Goal: Register for event/course

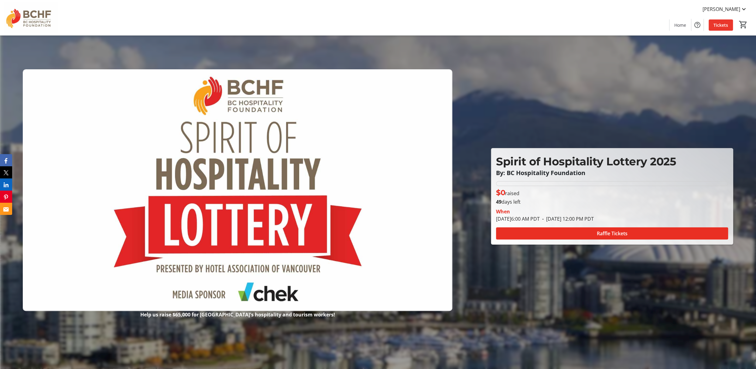
click at [719, 23] on span "Tickets" at bounding box center [721, 25] width 15 height 6
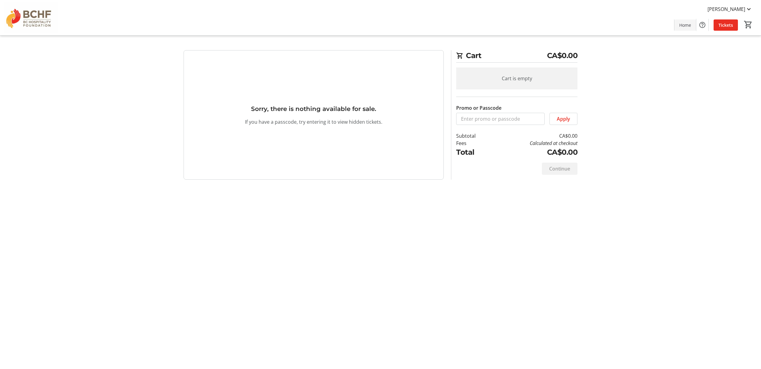
click at [681, 28] on span "Home" at bounding box center [685, 25] width 12 height 6
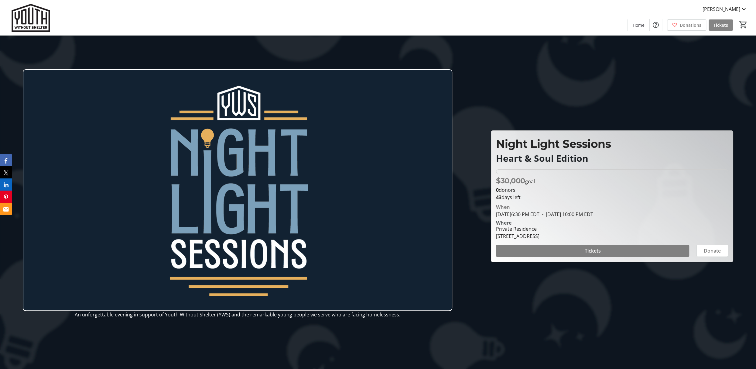
click at [722, 23] on span "Tickets" at bounding box center [721, 25] width 15 height 6
click at [717, 26] on span "Tickets" at bounding box center [721, 25] width 15 height 6
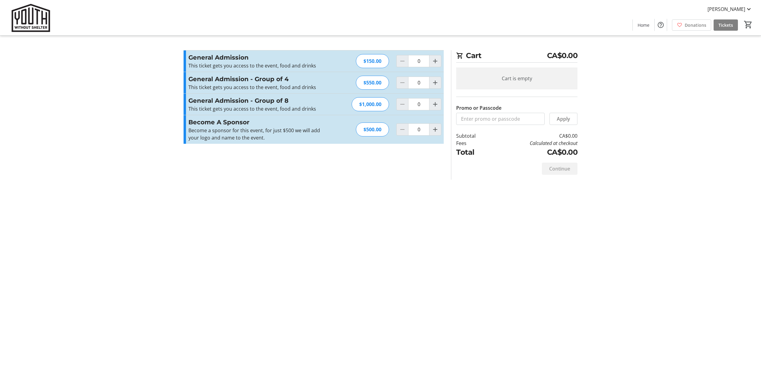
click at [382, 19] on div "[PERSON_NAME] Home Donations Tickets 0" at bounding box center [380, 17] width 761 height 35
